Goal: Find specific page/section: Find specific page/section

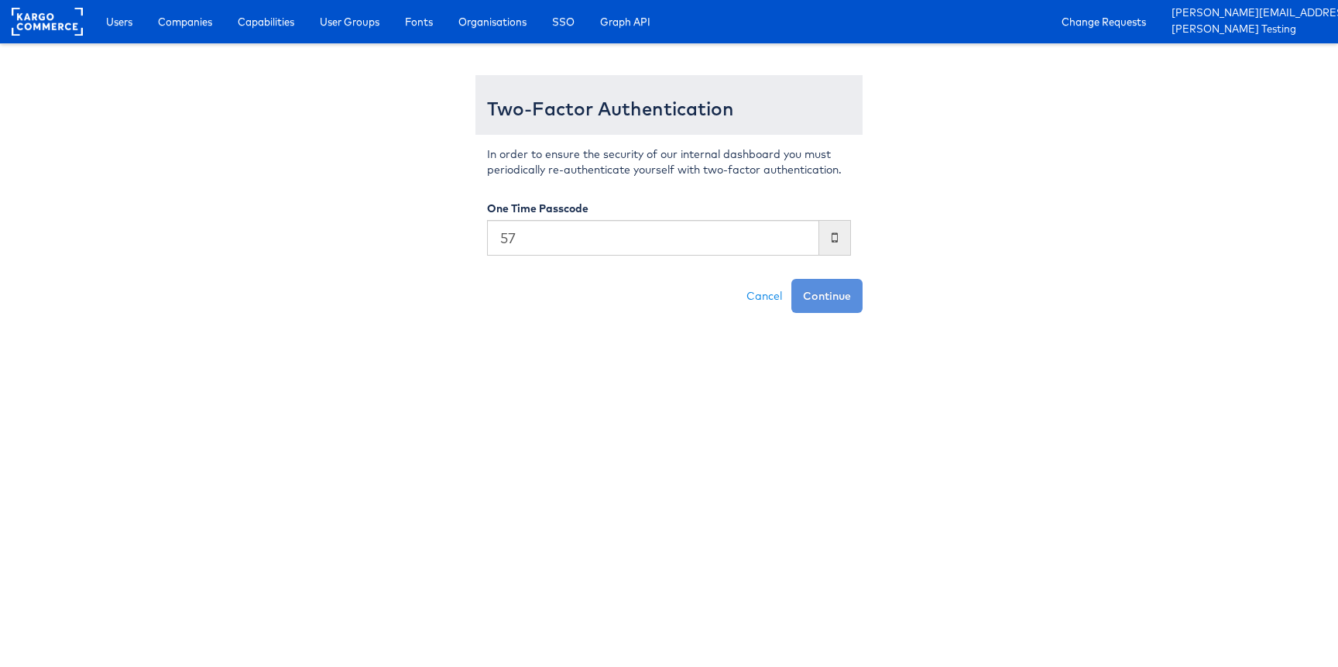
type input "5"
type input "570564"
click at [792, 279] on button "Continue" at bounding box center [827, 296] width 71 height 34
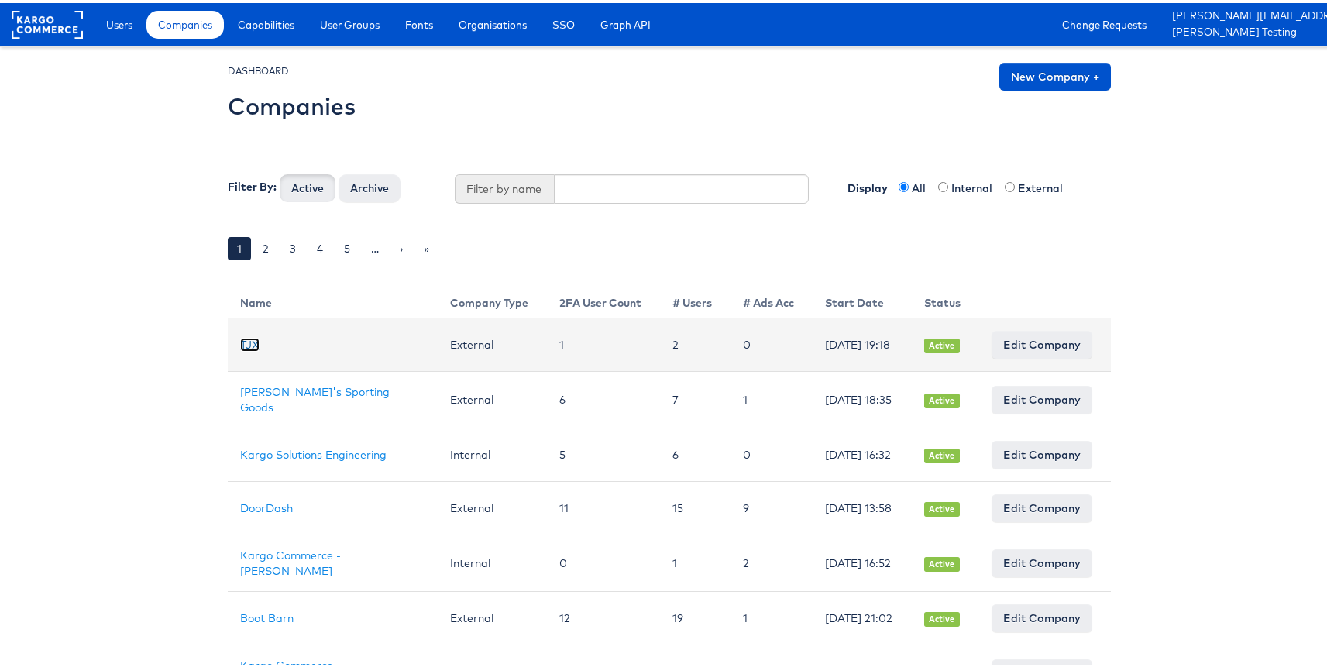
click at [242, 347] on link "TJX" at bounding box center [249, 342] width 19 height 14
